Goal: Information Seeking & Learning: Learn about a topic

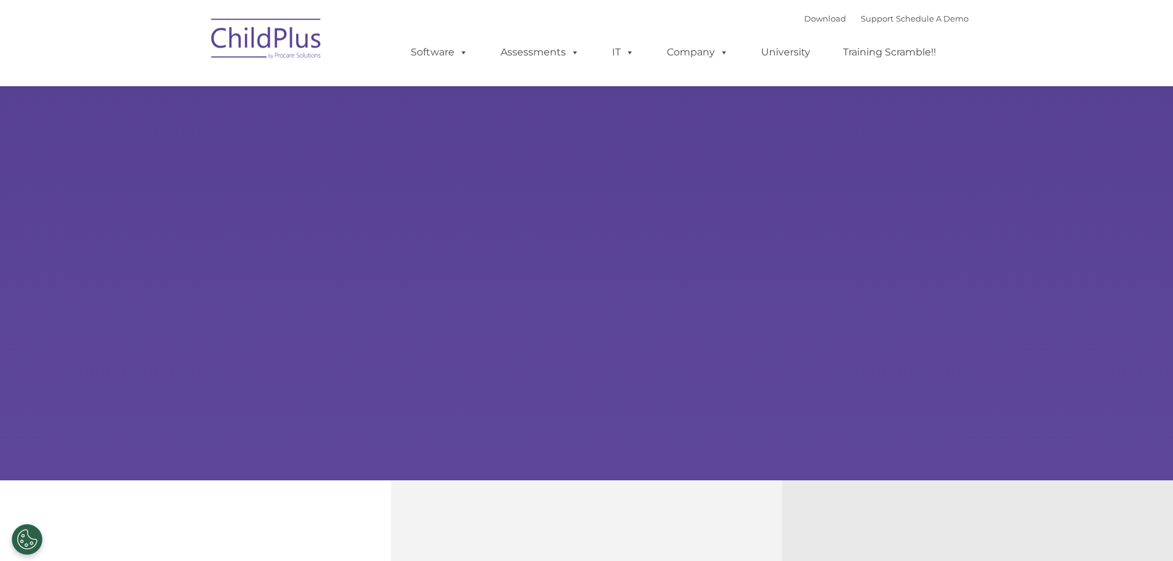
select select "MEDIUM"
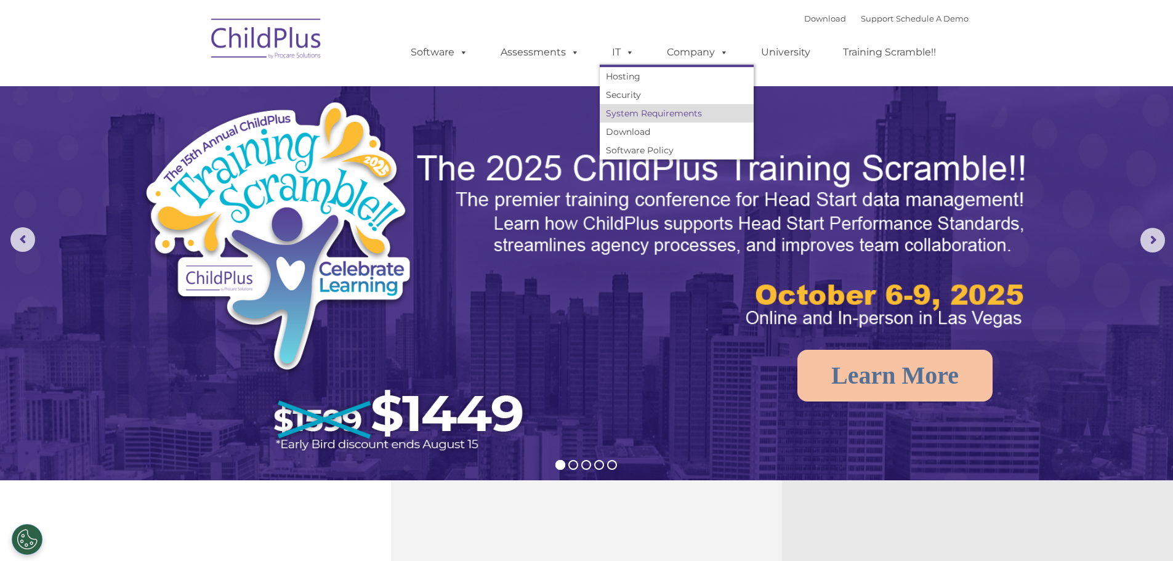
click at [631, 106] on link "System Requirements" at bounding box center [677, 113] width 154 height 18
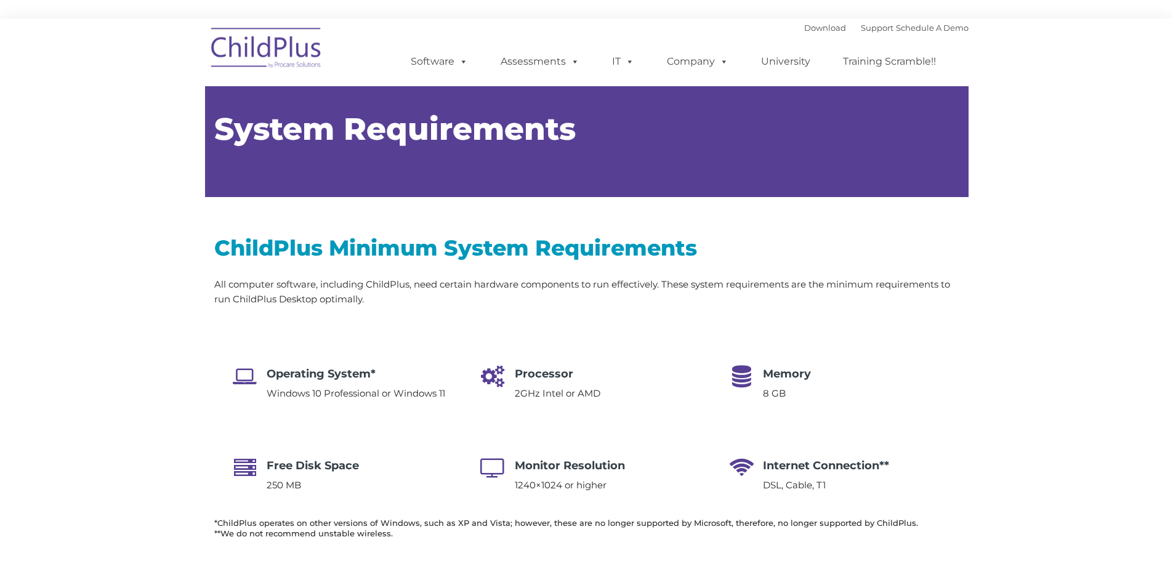
type input ""
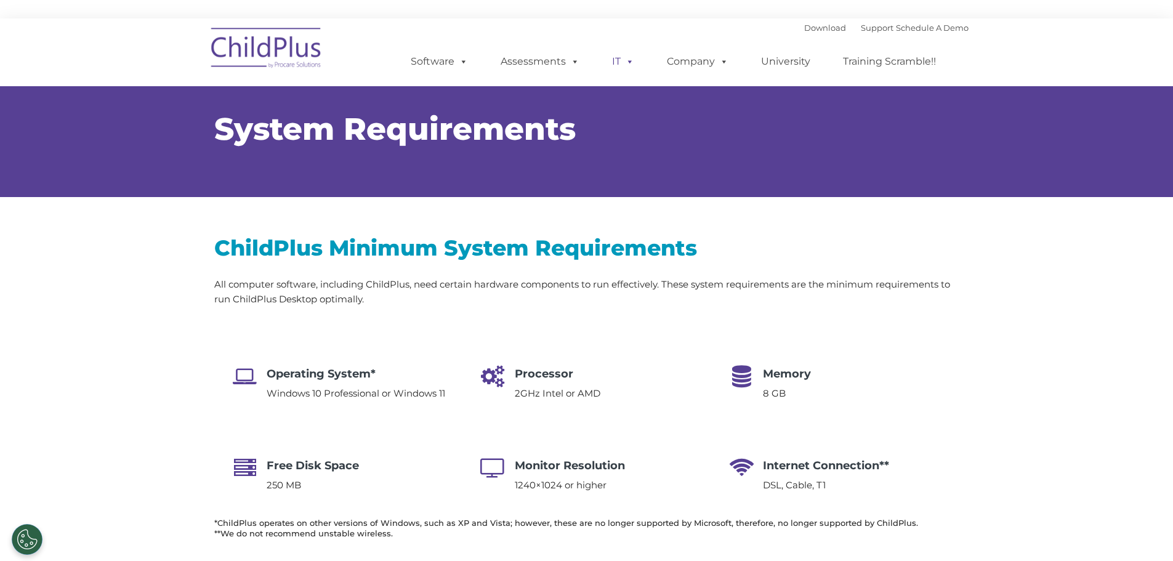
select select "MEDIUM"
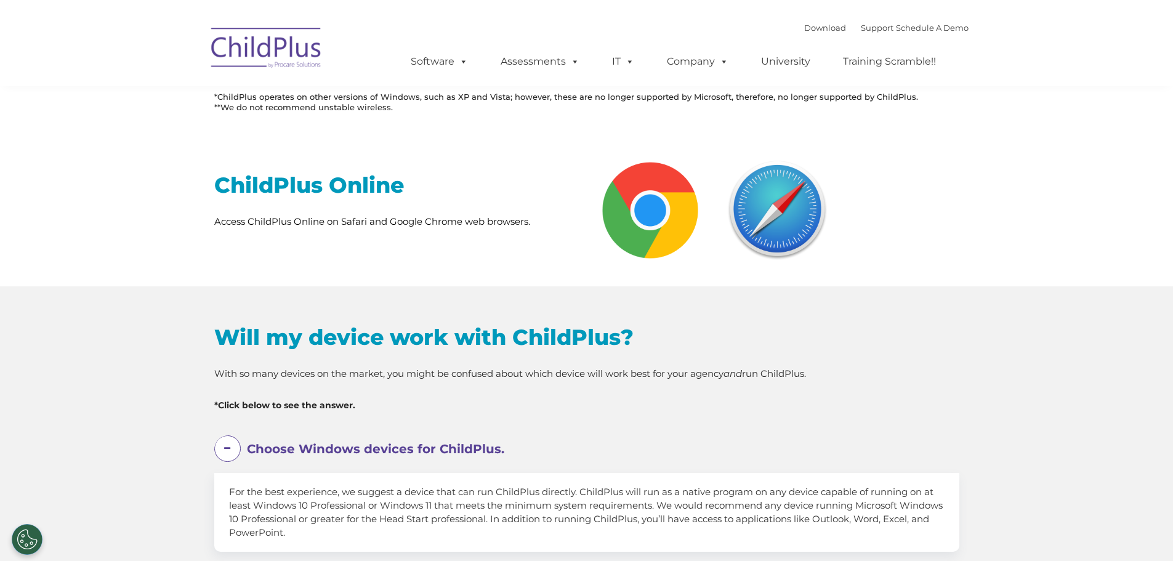
scroll to position [431, 0]
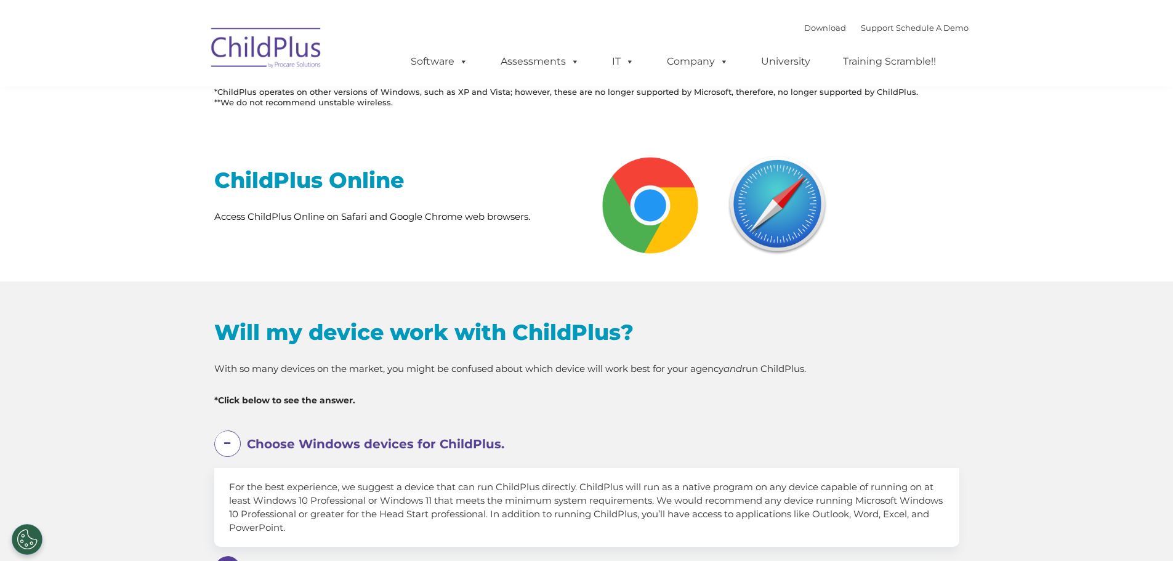
click at [228, 443] on span at bounding box center [227, 444] width 26 height 26
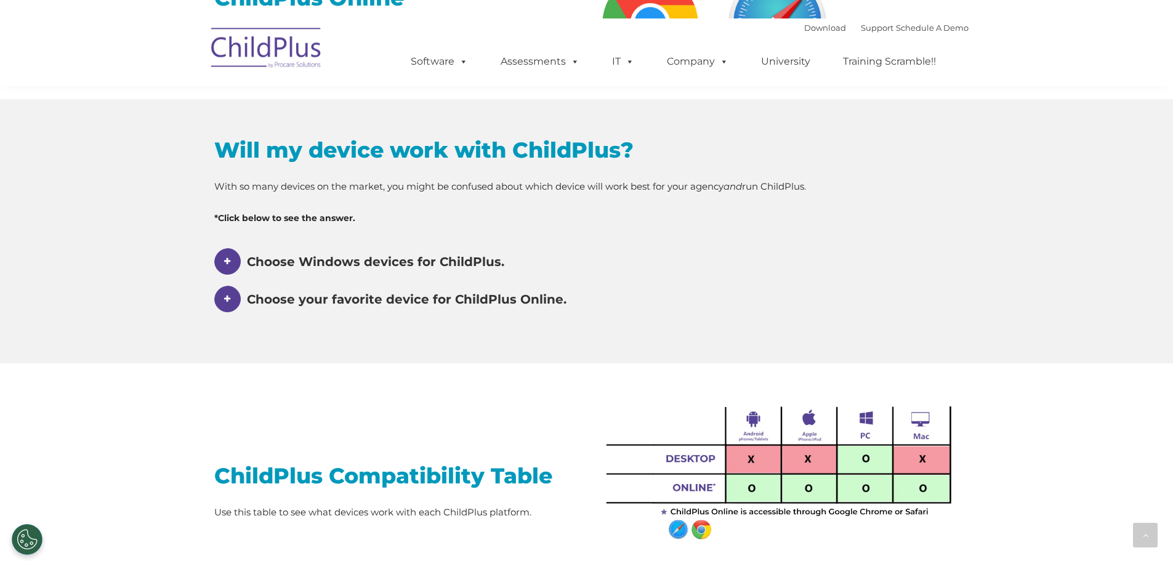
scroll to position [616, 0]
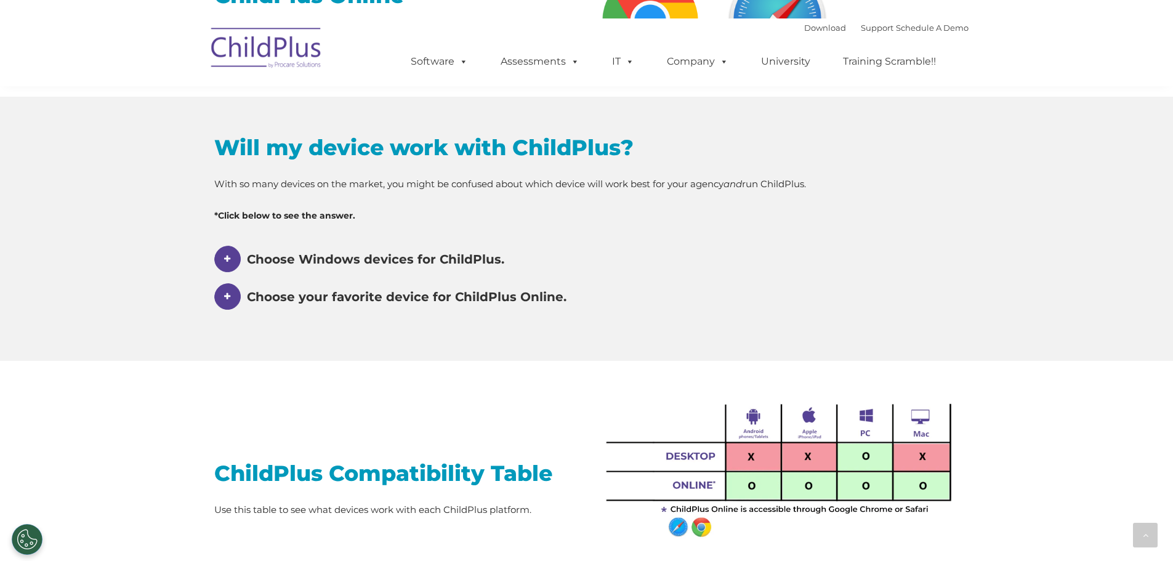
click at [235, 272] on span at bounding box center [227, 259] width 26 height 26
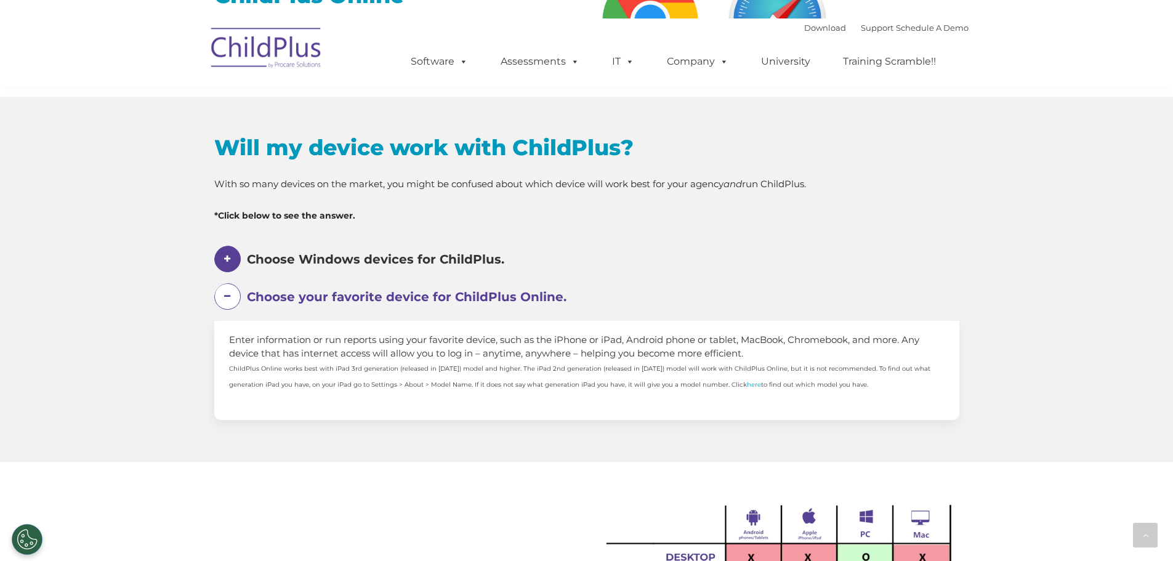
click at [235, 291] on span at bounding box center [227, 296] width 26 height 26
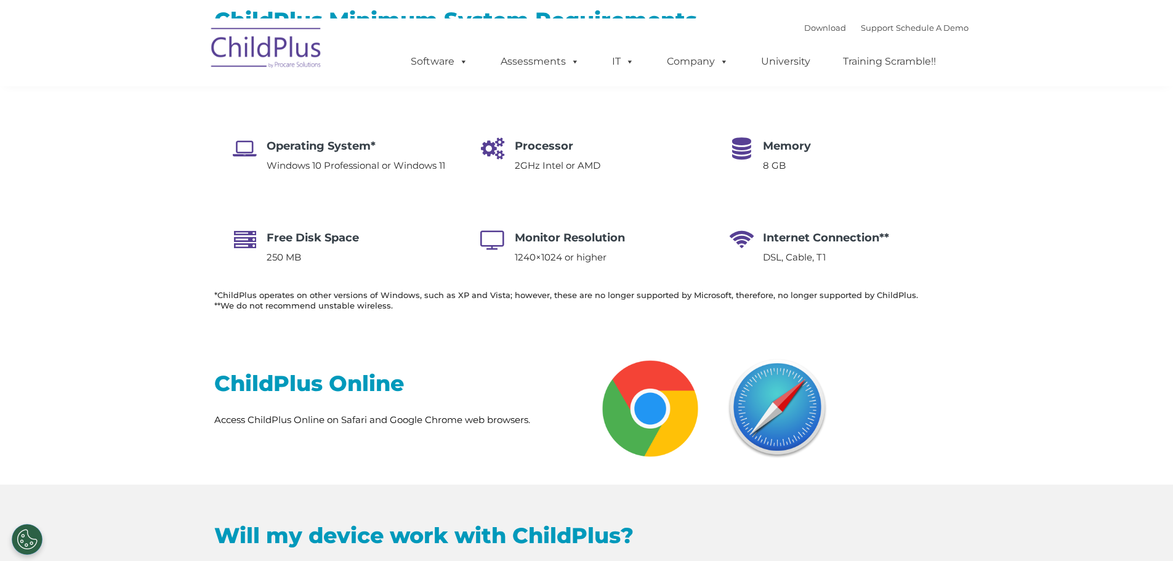
scroll to position [0, 0]
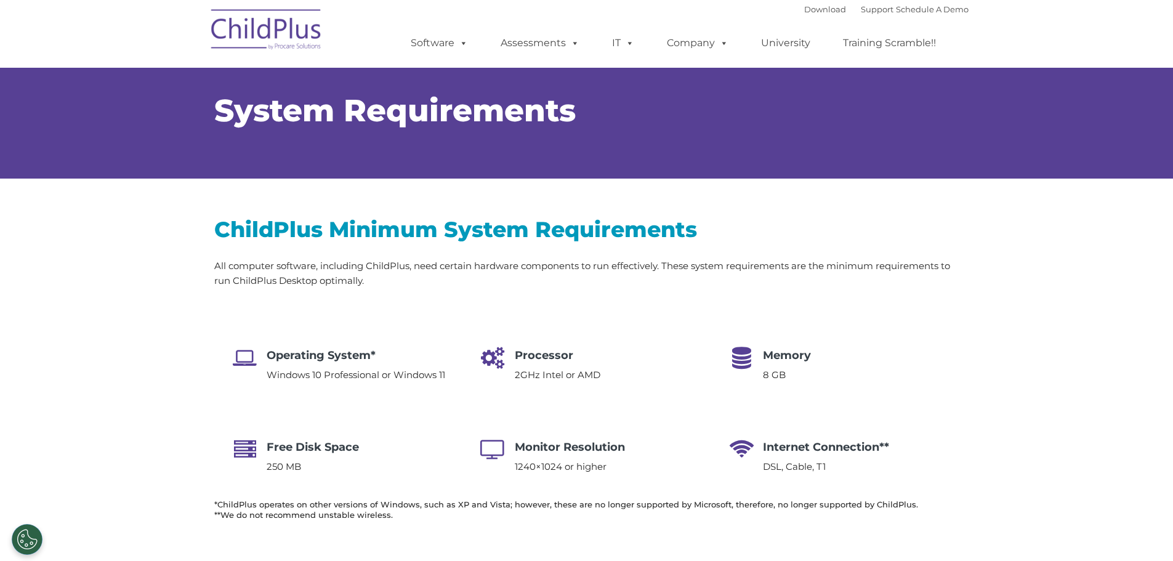
select select "MEDIUM"
